Goal: Task Accomplishment & Management: Use online tool/utility

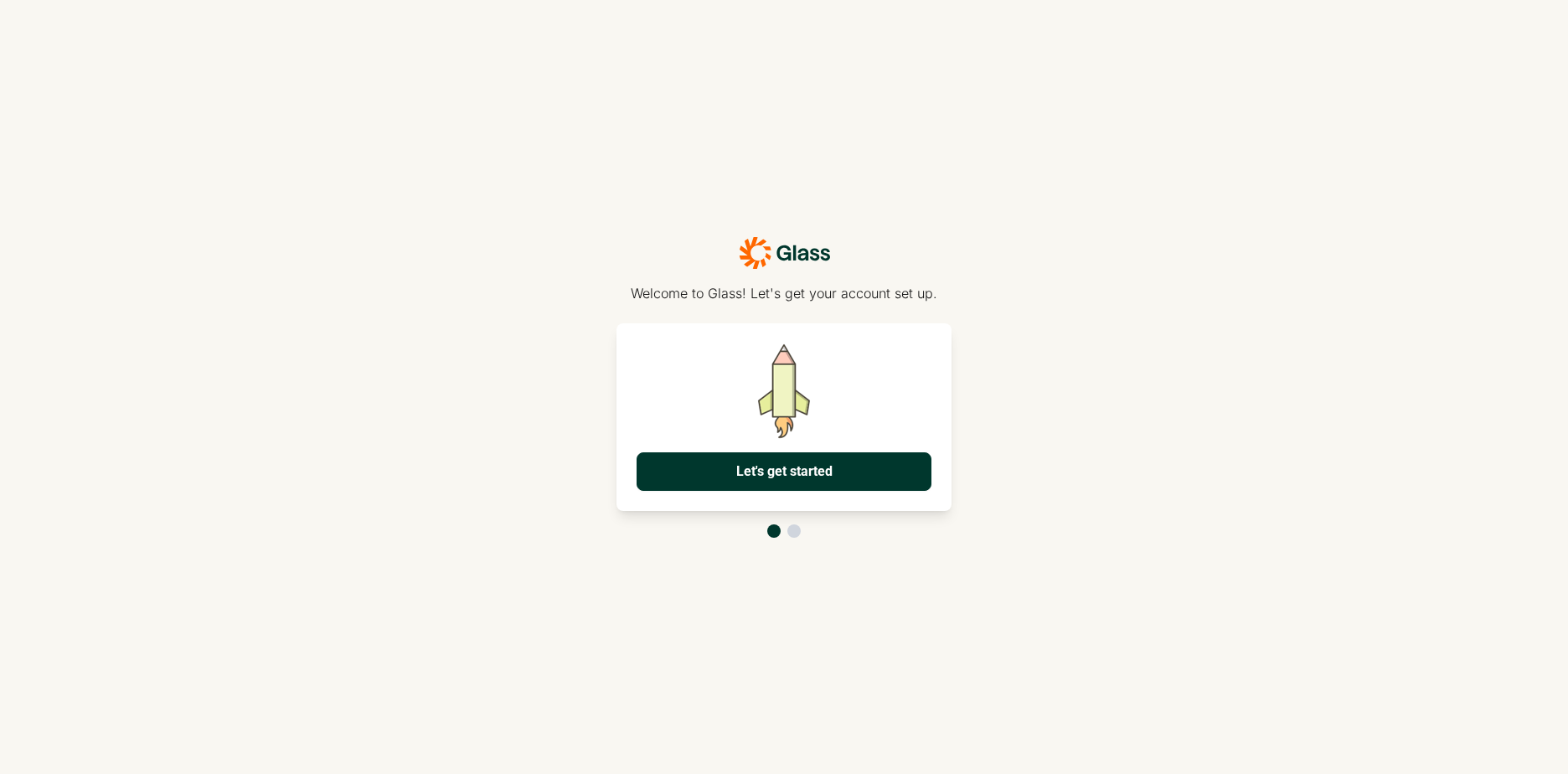
click at [796, 488] on button "Let's get started" at bounding box center [784, 471] width 295 height 38
click at [860, 478] on button "Let's get started" at bounding box center [784, 471] width 295 height 38
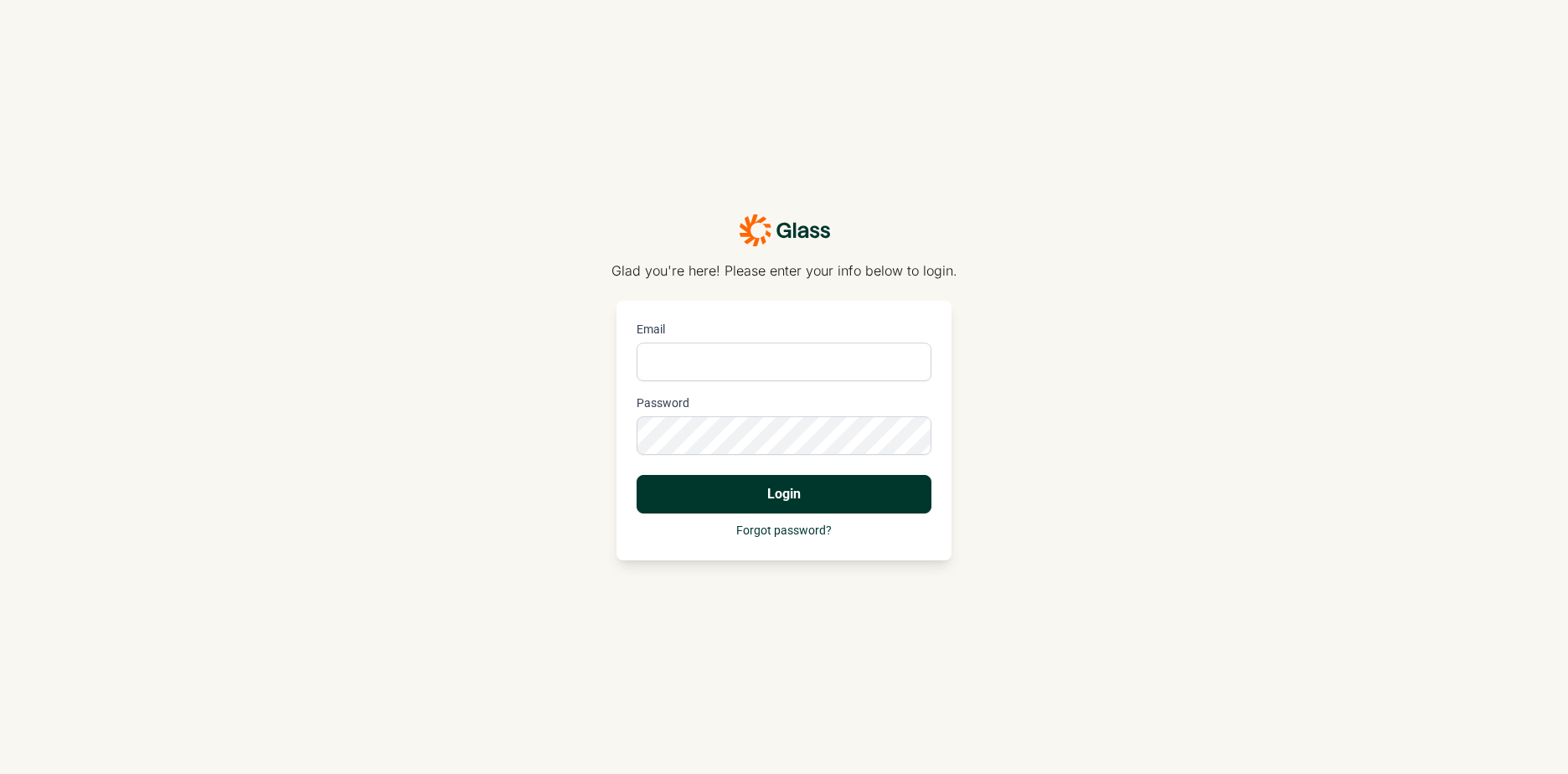
click at [763, 373] on input "Email" at bounding box center [784, 362] width 295 height 38
type input "[PERSON_NAME][EMAIL_ADDRESS][PERSON_NAME][DOMAIN_NAME]"
click at [765, 505] on button "Login" at bounding box center [784, 494] width 295 height 38
click at [758, 496] on button "Login" at bounding box center [784, 494] width 295 height 38
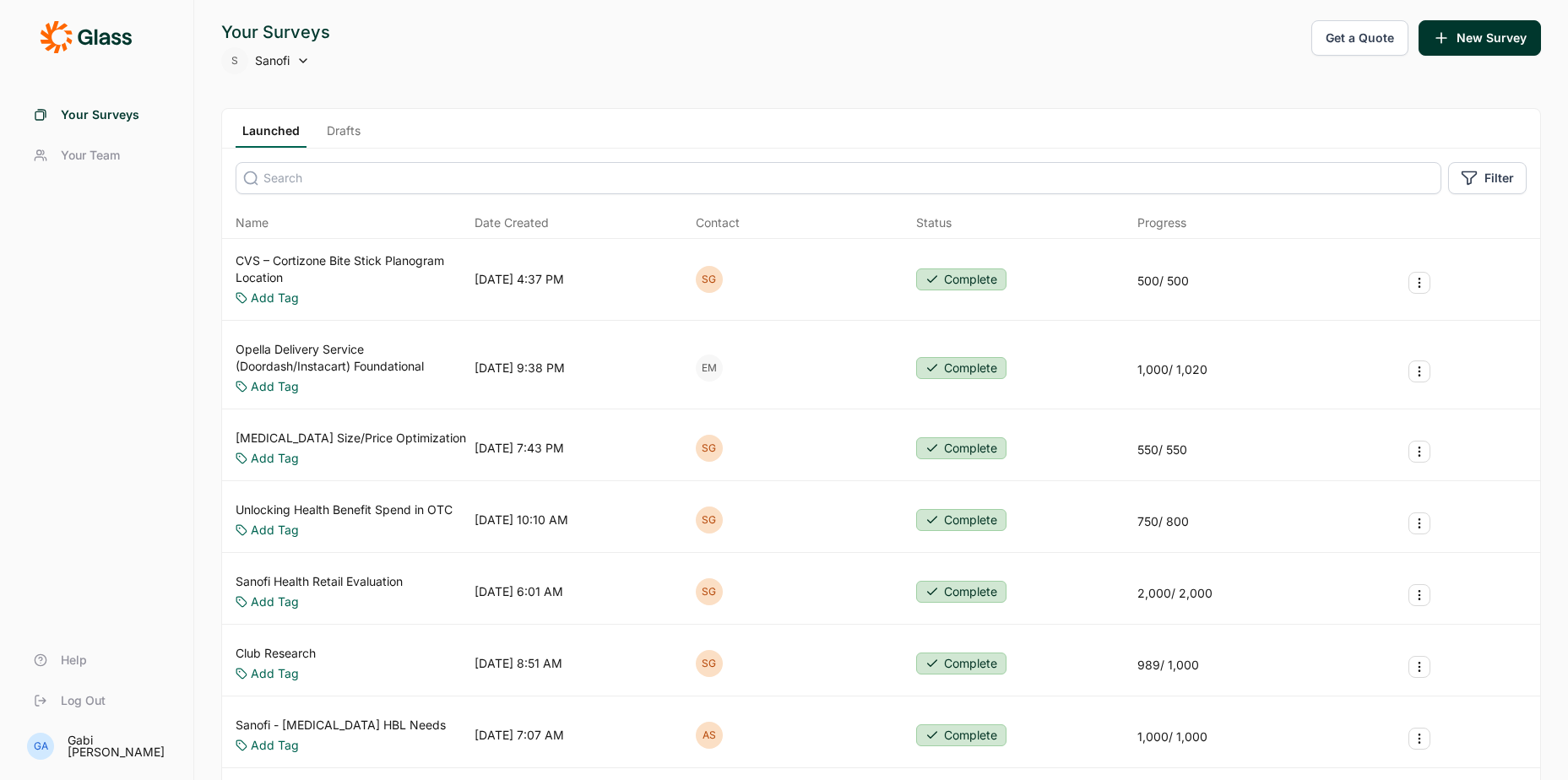
click at [308, 264] on link "CVS – Cortizone Bite Stick Planogram Location" at bounding box center [351, 269] width 232 height 34
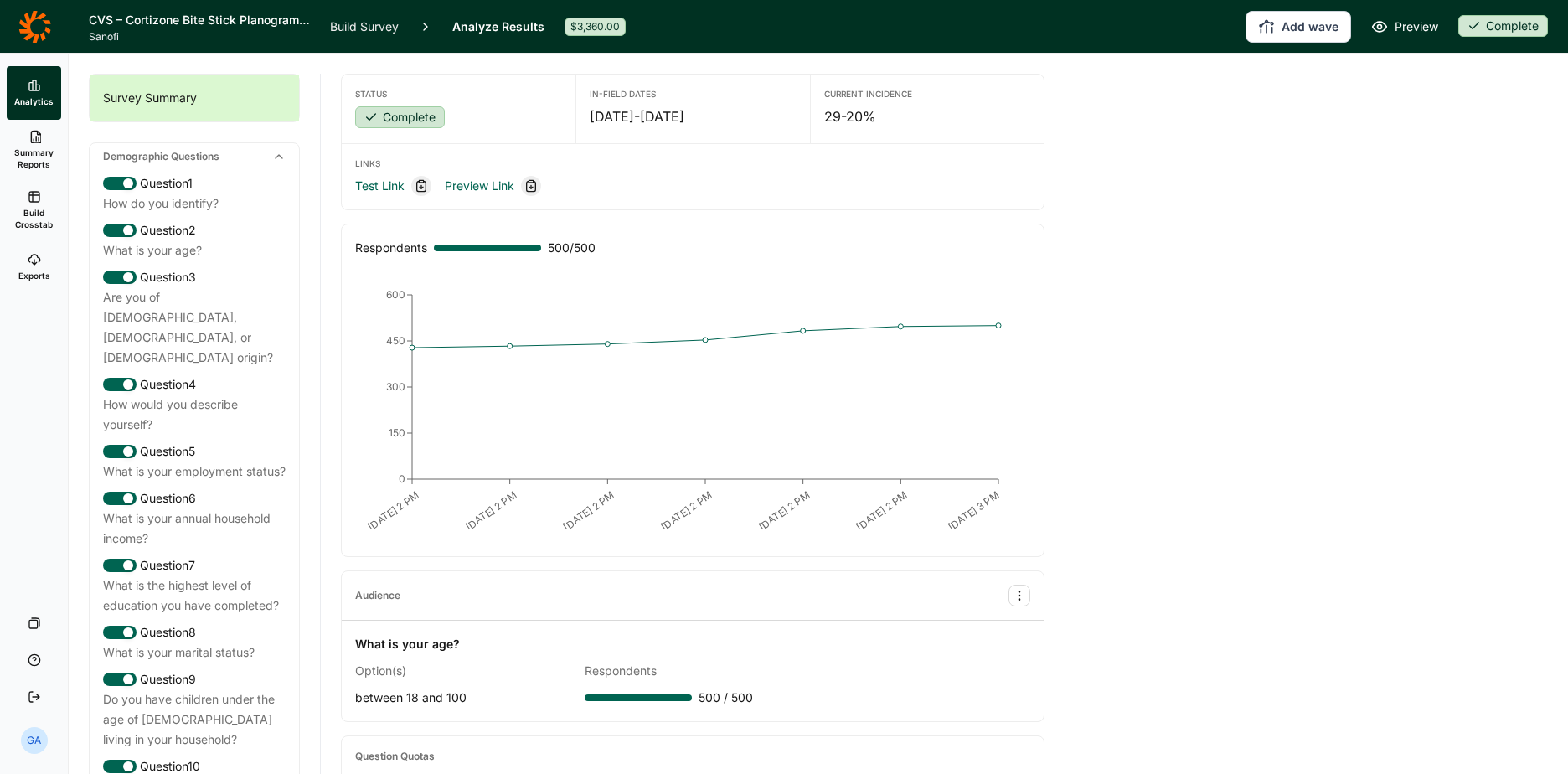
click at [479, 27] on link "Analyze Results" at bounding box center [498, 27] width 92 height 53
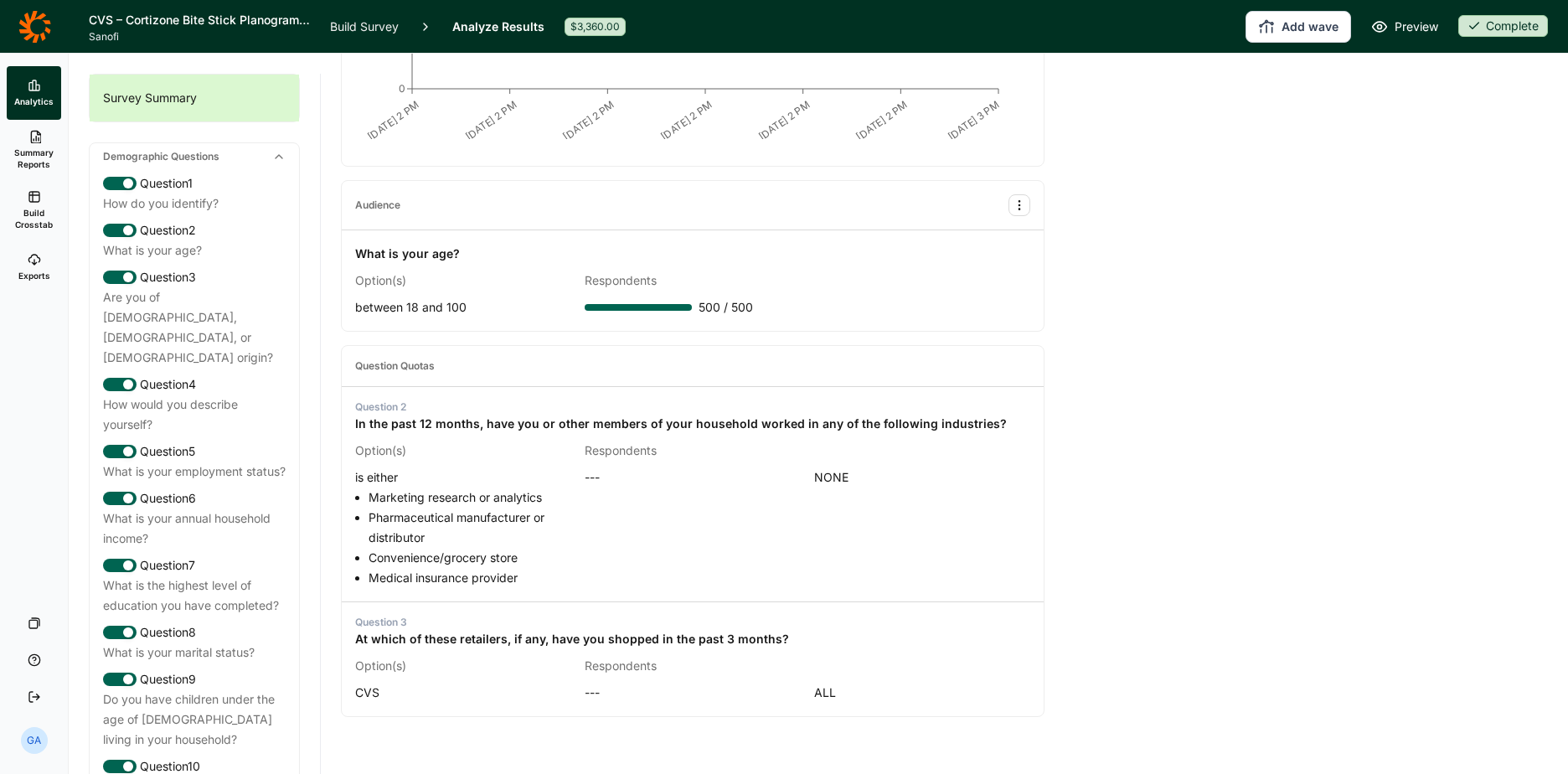
scroll to position [414, 0]
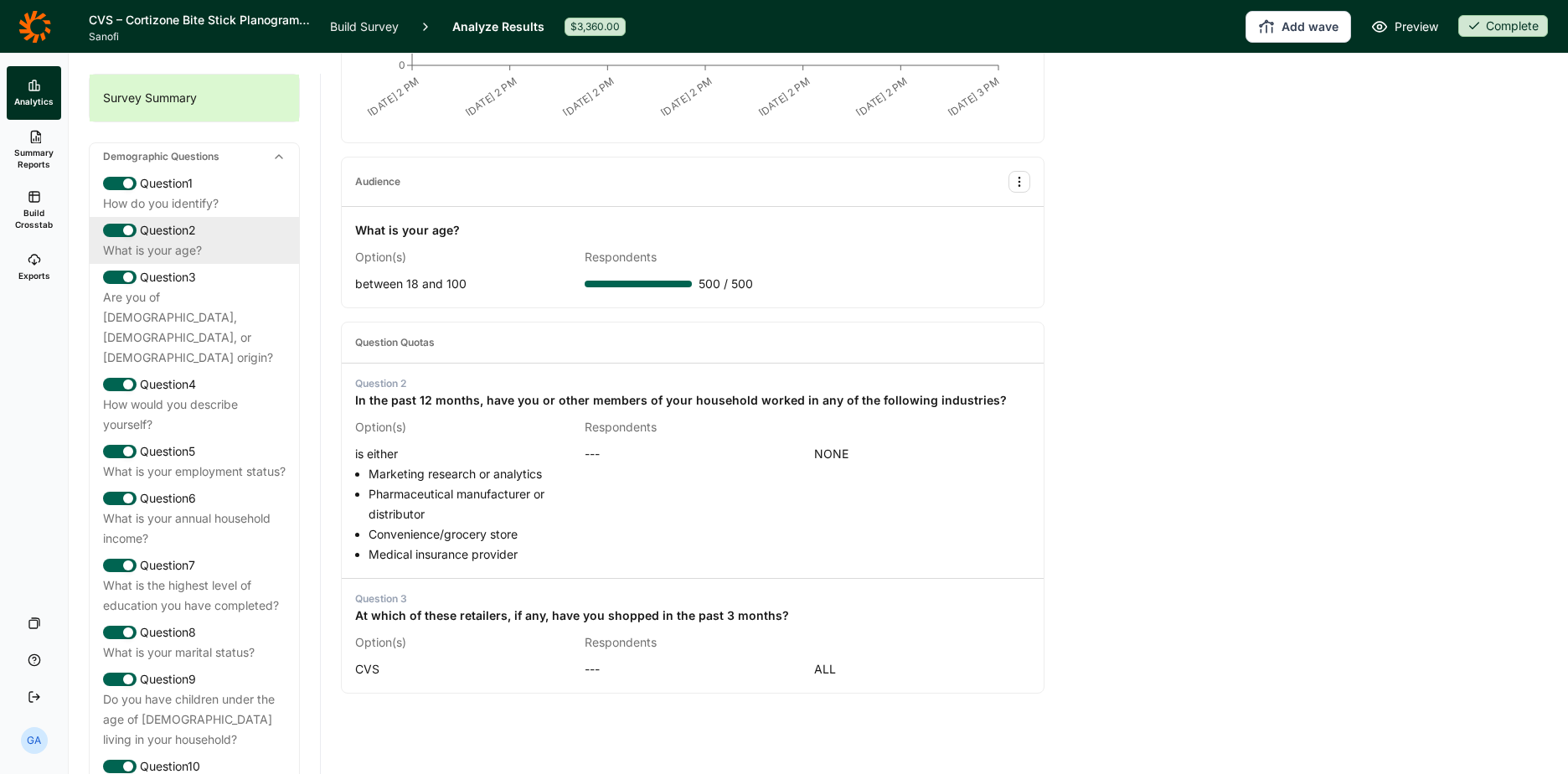
click at [214, 242] on div "What is your age?" at bounding box center [195, 251] width 183 height 21
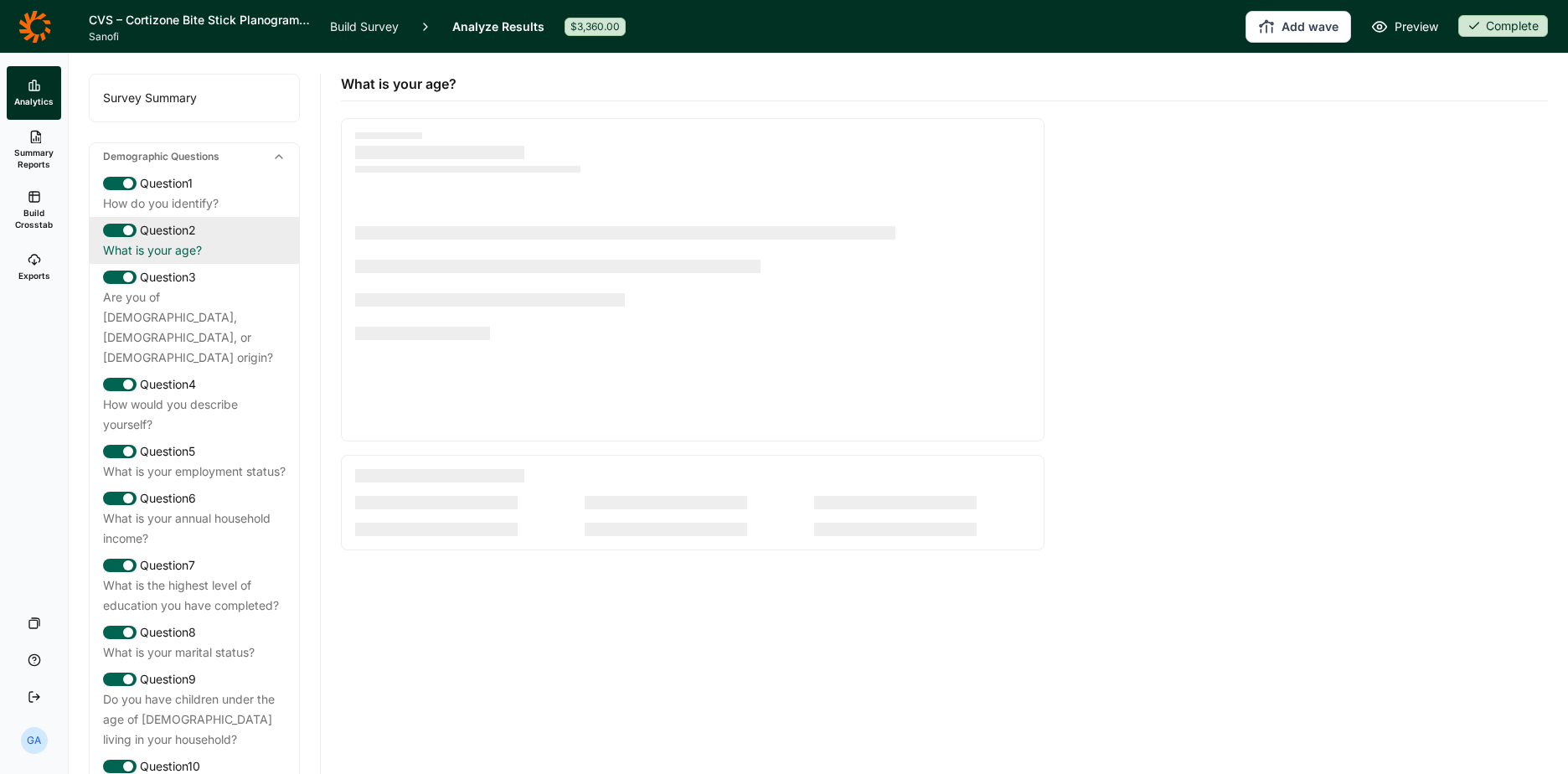
scroll to position [0, 0]
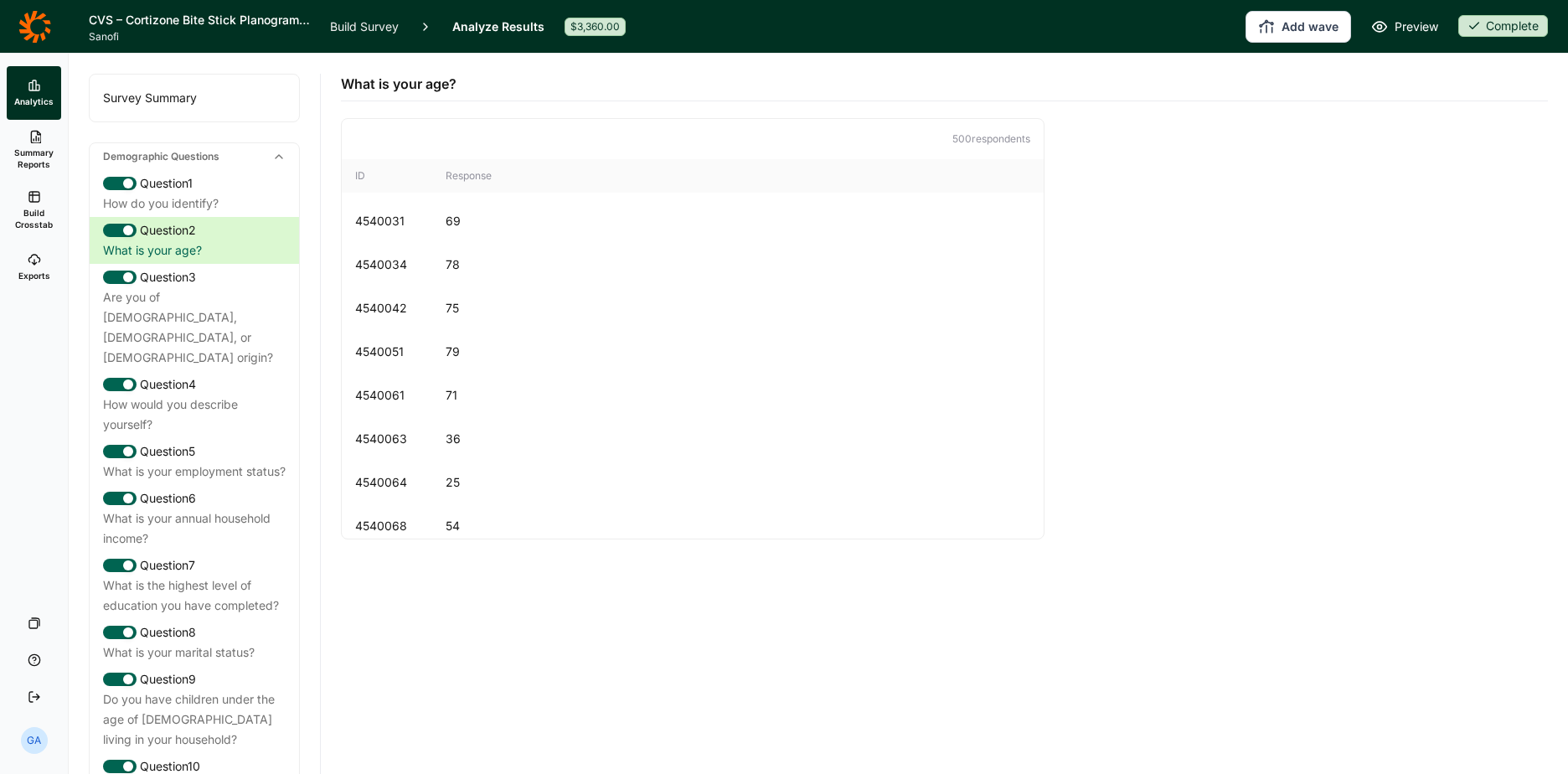
click at [38, 146] on span "Summary Reports" at bounding box center [34, 157] width 41 height 23
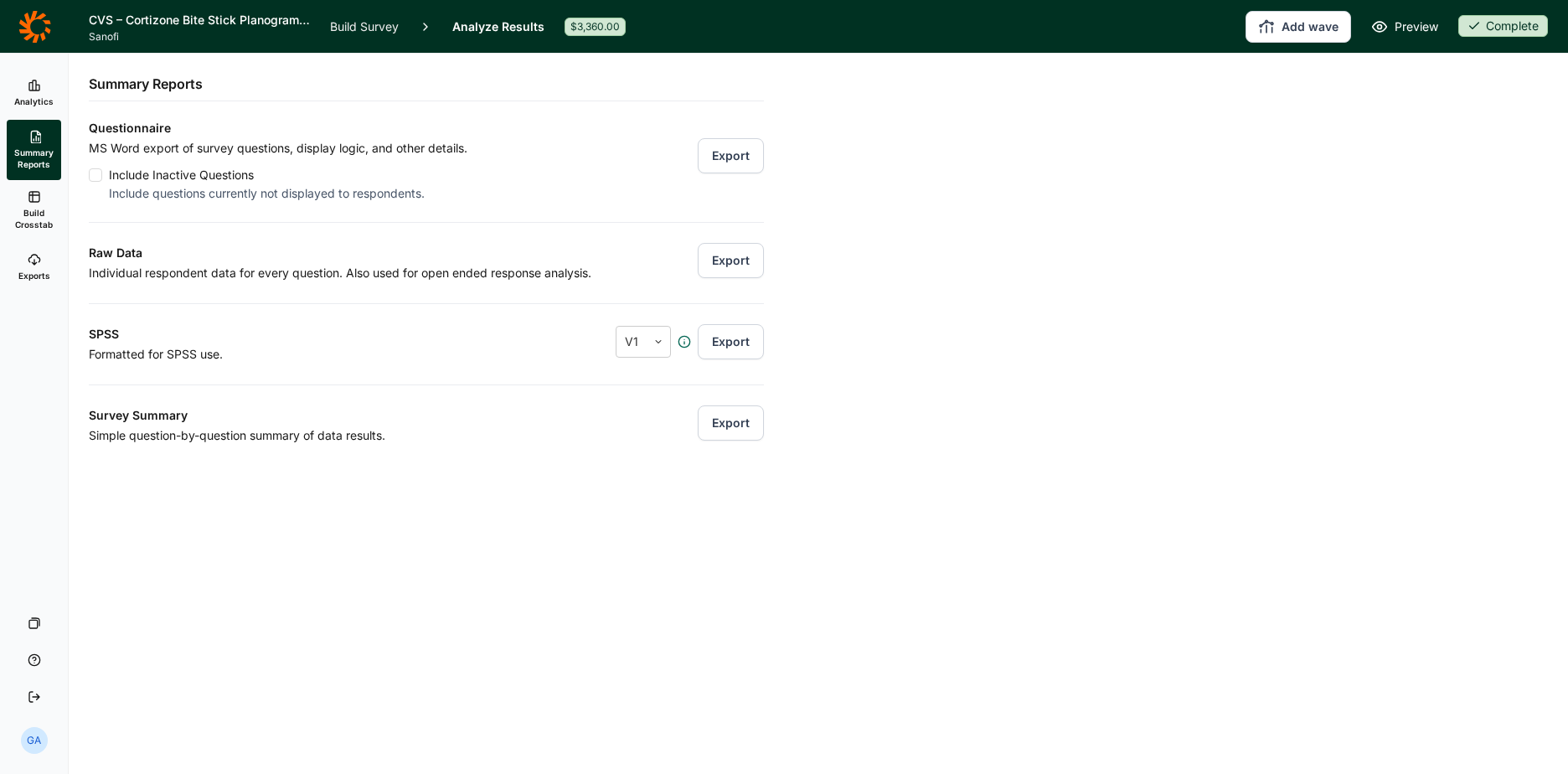
click at [722, 428] on button "Export" at bounding box center [730, 422] width 66 height 35
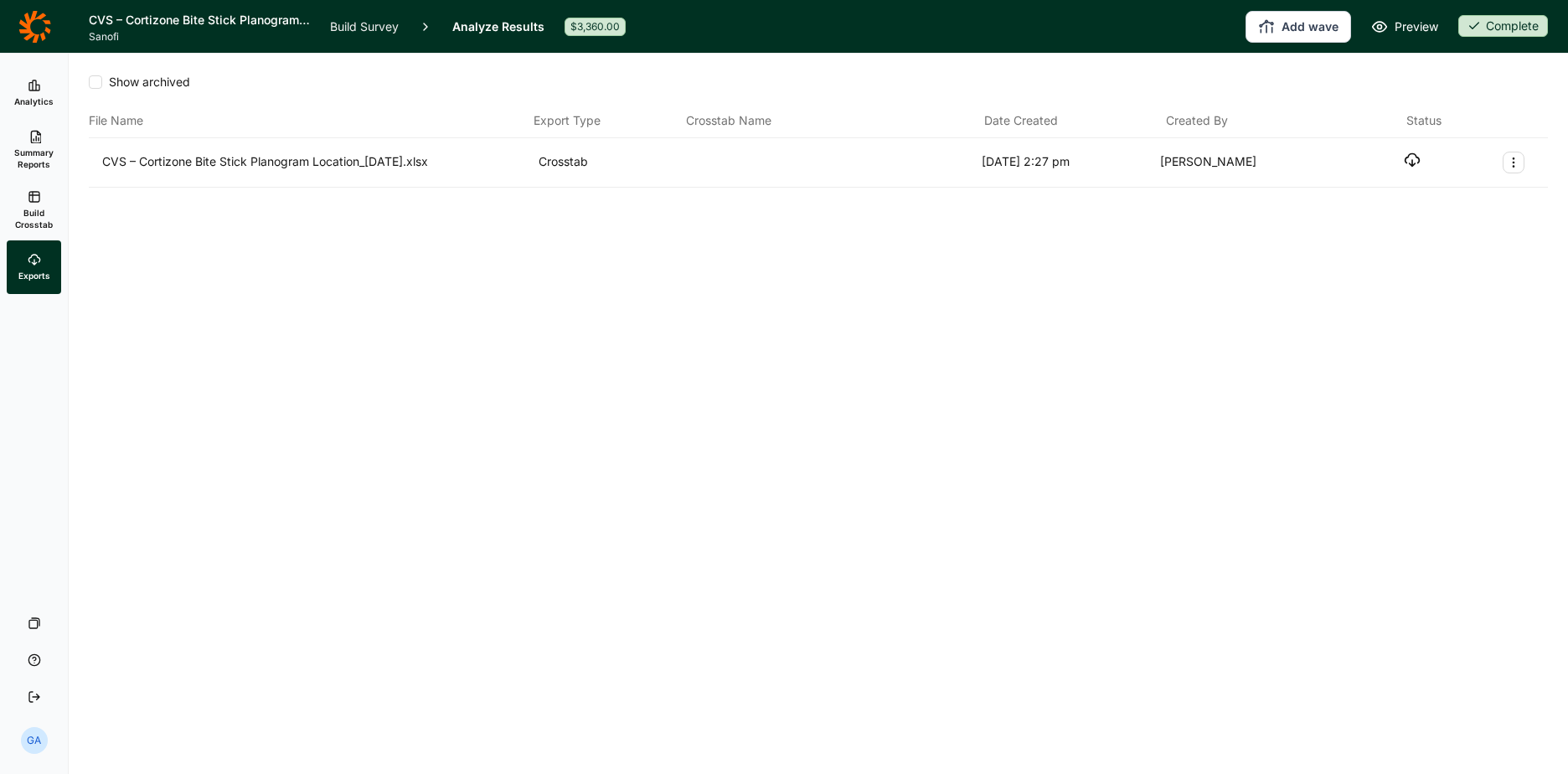
click at [1414, 154] on use "button" at bounding box center [1412, 160] width 15 height 13
click at [387, 241] on div "Show archived File Name Export Type Crosstab Name Date Created Created By Statu…" at bounding box center [818, 161] width 1459 height 215
click at [1410, 161] on icon "button" at bounding box center [1412, 160] width 17 height 17
